Goal: Information Seeking & Learning: Learn about a topic

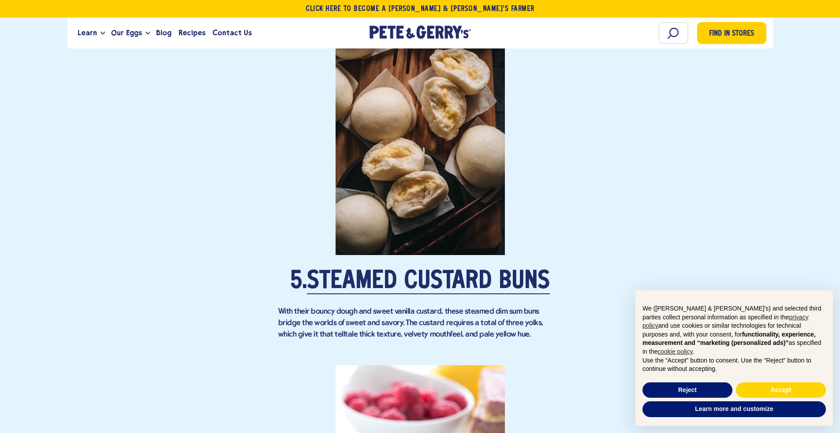
scroll to position [1993, 0]
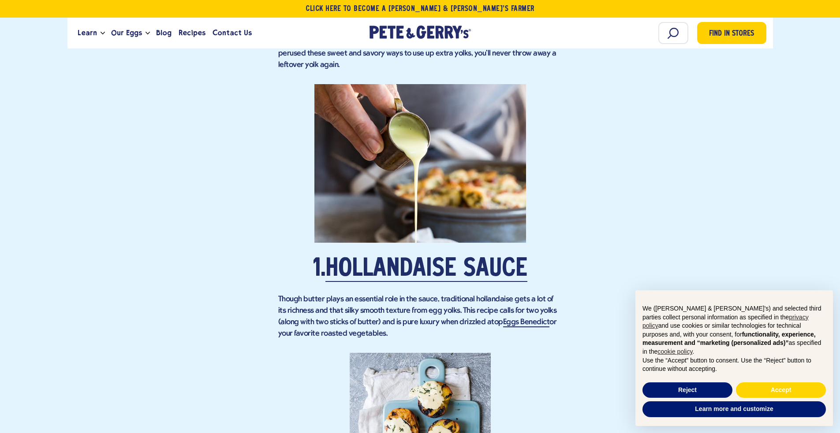
scroll to position [858, 0]
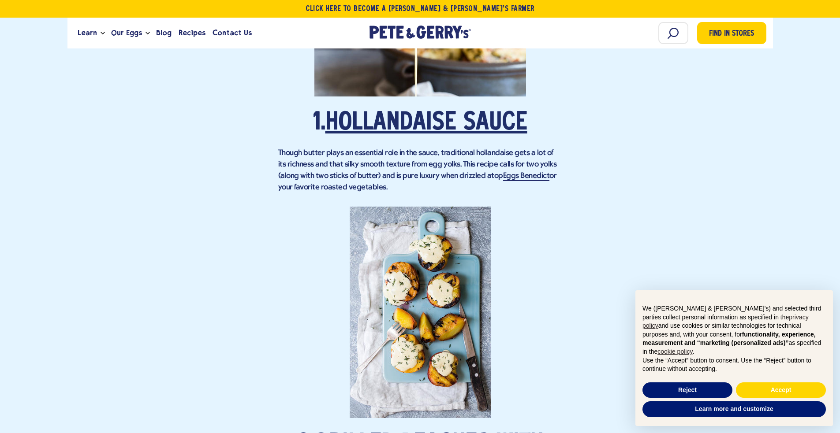
click at [412, 111] on link "Hollandaise Sauce" at bounding box center [426, 123] width 202 height 25
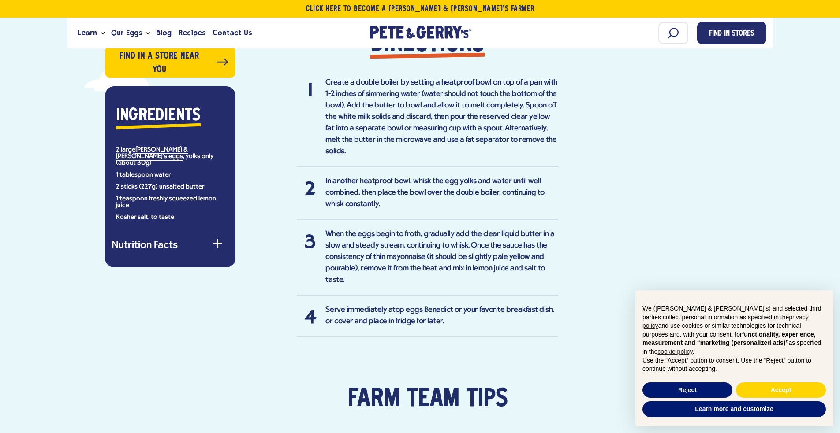
scroll to position [709, 0]
